Goal: Navigation & Orientation: Go to known website

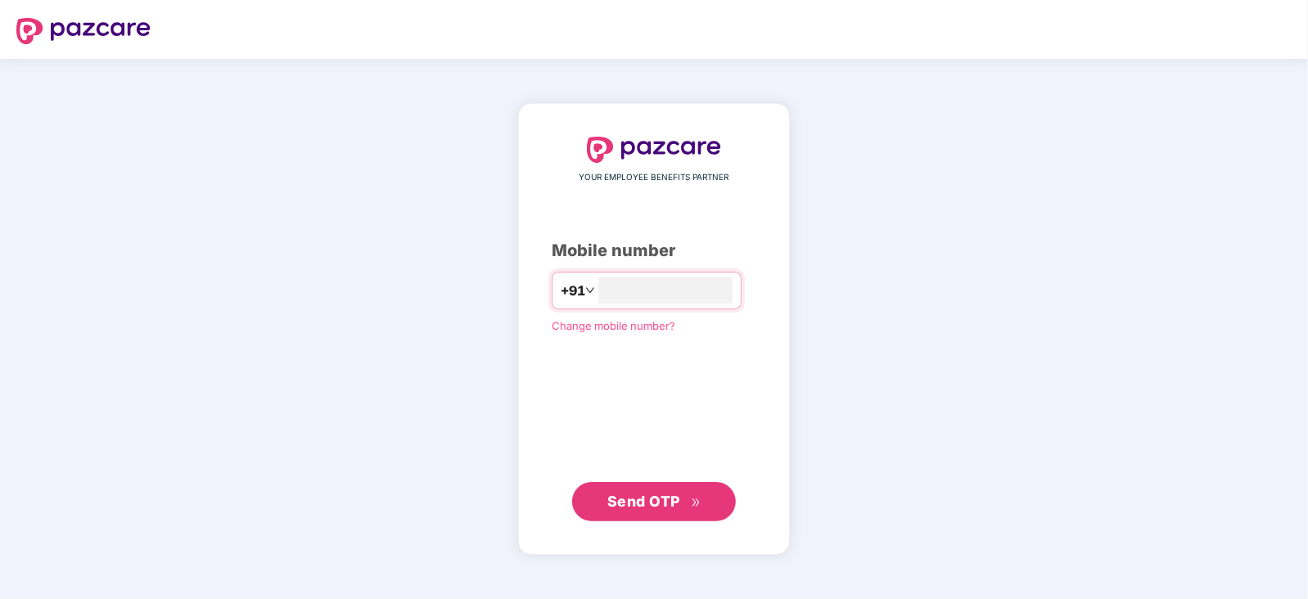
type input "**********"
click at [646, 497] on span "Send OTP" at bounding box center [643, 500] width 73 height 17
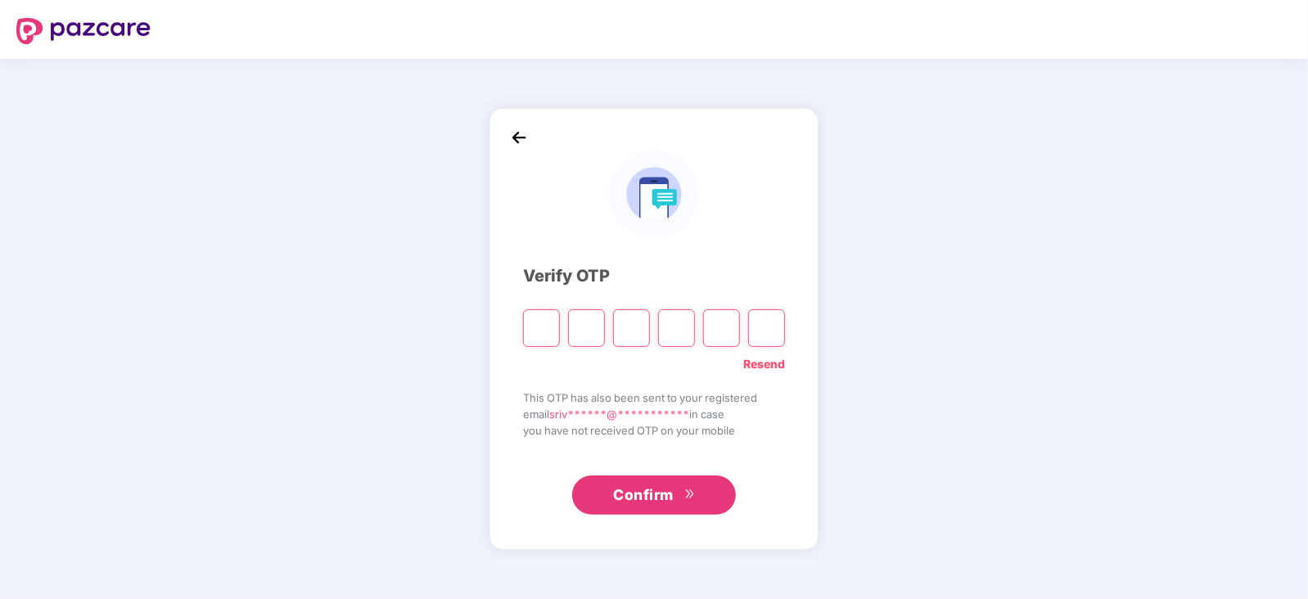
type input "*"
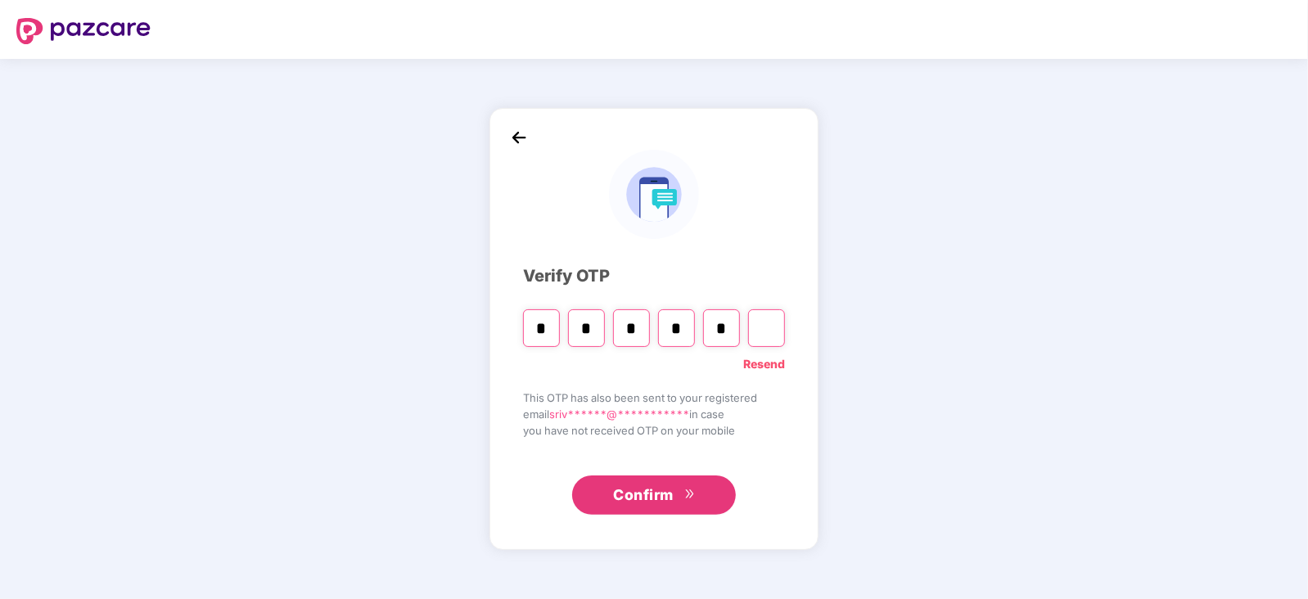
type input "*"
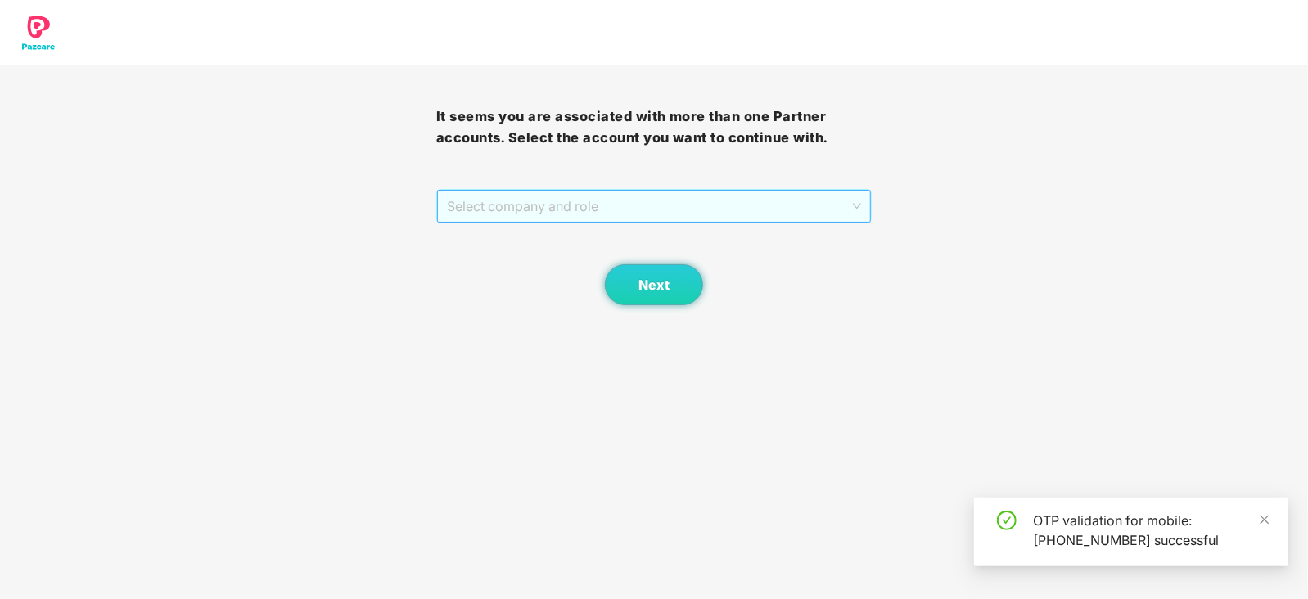
click at [855, 206] on span "Select company and role" at bounding box center [654, 206] width 415 height 31
click at [557, 238] on div "Pazcare - CUSTOMER_SUCCESS" at bounding box center [654, 239] width 416 height 18
click at [653, 286] on span "Next" at bounding box center [653, 285] width 31 height 16
